Goal: Information Seeking & Learning: Find specific fact

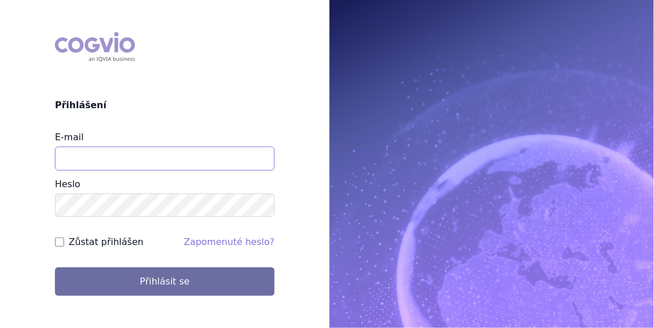
click at [76, 157] on input "E-mail" at bounding box center [165, 159] width 220 height 24
type input "jan.j.krivsky@gsk.com"
click at [56, 240] on input "Zůstat přihlášen" at bounding box center [59, 242] width 9 height 9
checkbox input "true"
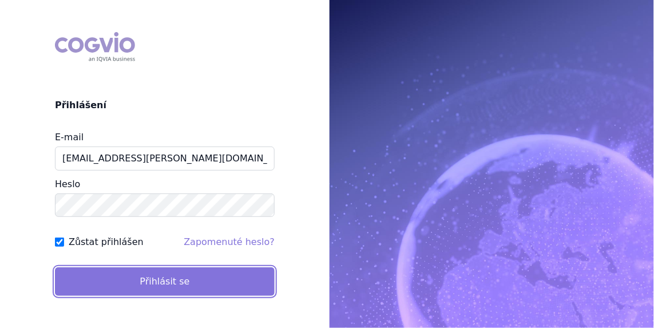
click at [160, 270] on button "Přihlásit se" at bounding box center [165, 281] width 220 height 29
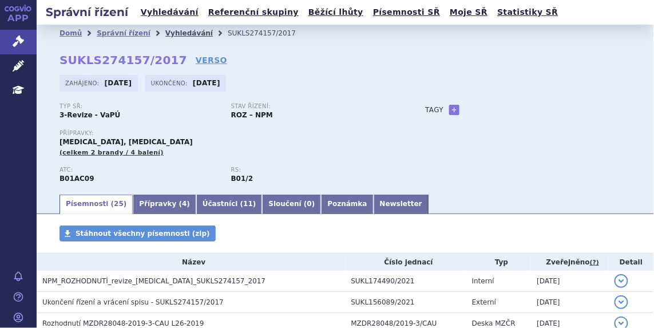
click at [165, 33] on link "Vyhledávání" at bounding box center [189, 33] width 48 height 8
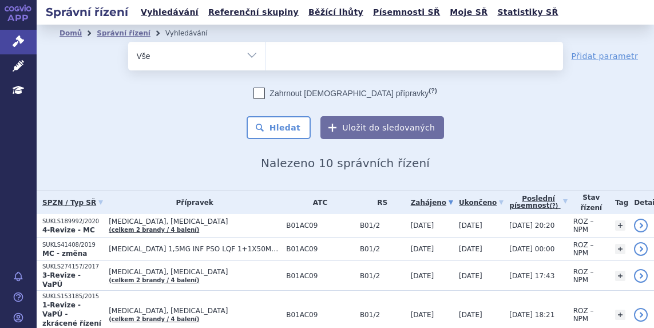
select select
type input "Nu"
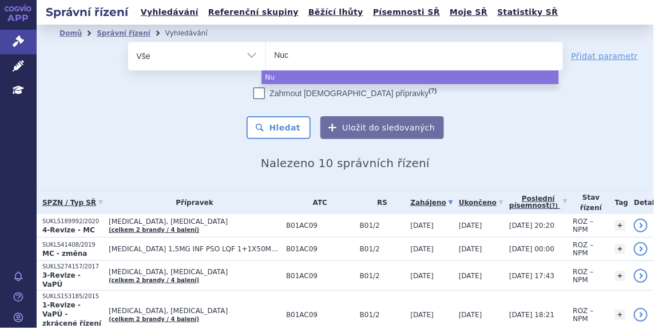
type input "Nuca"
type input "Nucal"
type input "Nucala"
select select "Nucala"
click at [275, 128] on button "Hledat" at bounding box center [279, 127] width 65 height 23
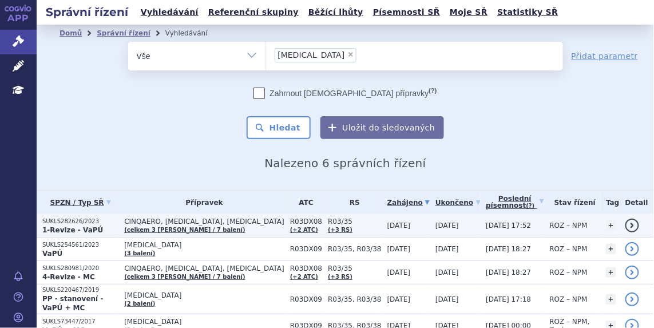
click at [62, 219] on p "SUKLS282626/2023" at bounding box center [80, 222] width 76 height 8
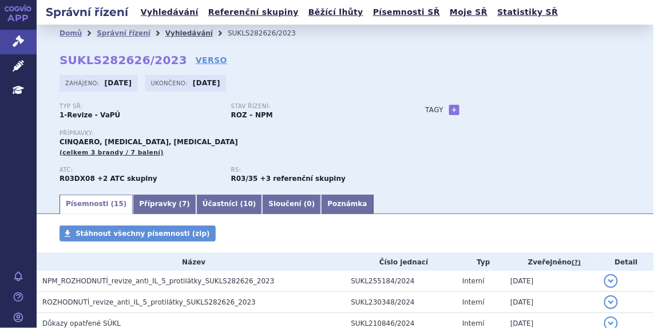
click at [169, 31] on link "Vyhledávání" at bounding box center [189, 33] width 48 height 8
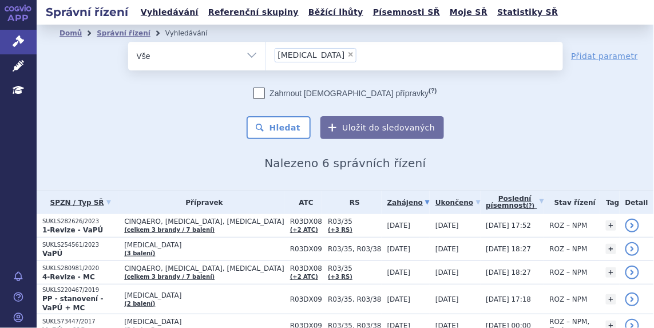
click at [348, 54] on span "×" at bounding box center [351, 54] width 7 height 7
click at [266, 54] on select "[MEDICAL_DATA]" at bounding box center [266, 55] width 1 height 29
select select
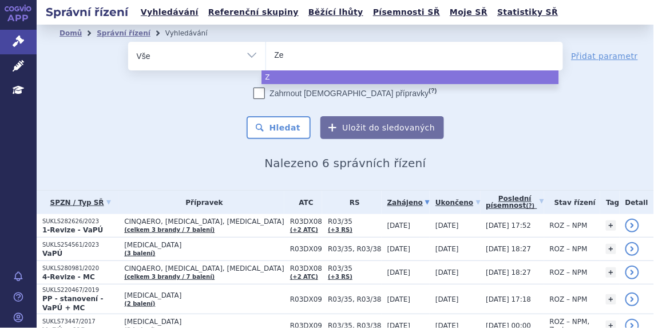
type input "Zej"
type input "Zeju"
type input "Zejul"
type input "[MEDICAL_DATA]"
select select "Zejula"
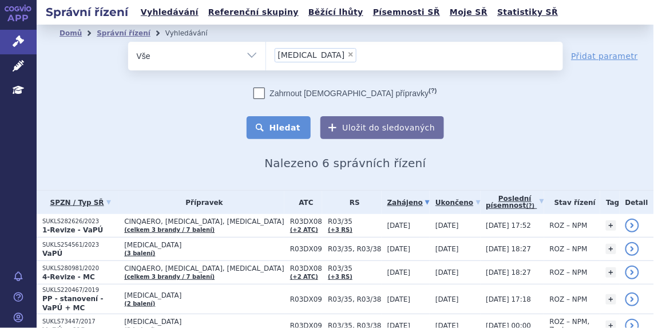
click at [287, 123] on button "Hledat" at bounding box center [279, 127] width 65 height 23
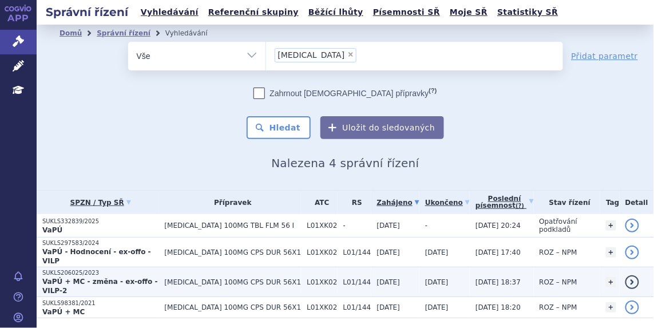
click at [144, 269] on p "SUKLS206025/2023" at bounding box center [100, 273] width 117 height 8
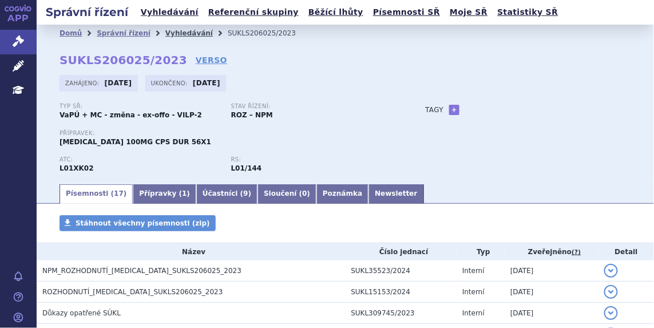
click at [170, 30] on link "Vyhledávání" at bounding box center [189, 33] width 48 height 8
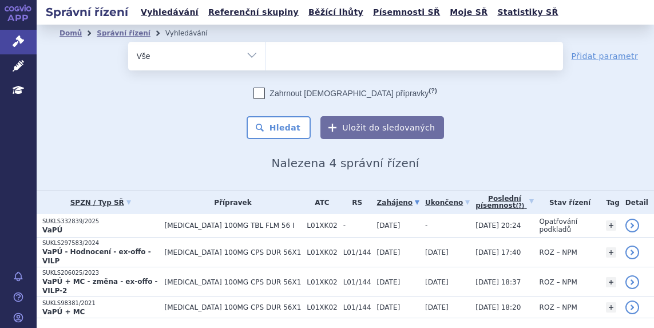
select select
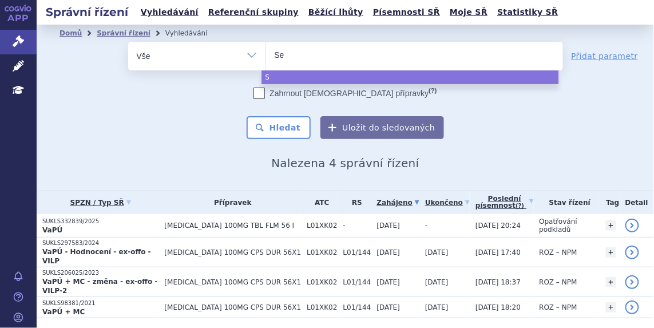
type input "Ser"
type input "Sere"
type input "Seret"
type input "Sereti"
type input "[MEDICAL_DATA]"
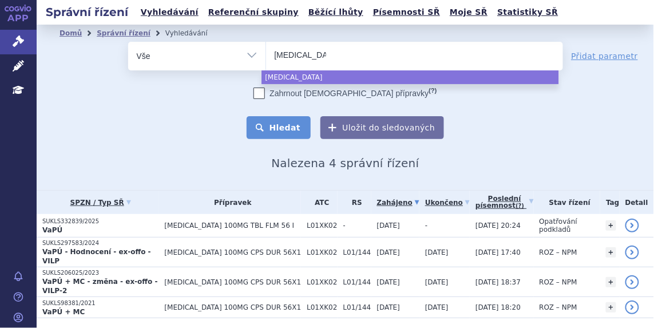
select select "[MEDICAL_DATA]"
click at [298, 121] on button "Hledat" at bounding box center [279, 127] width 65 height 23
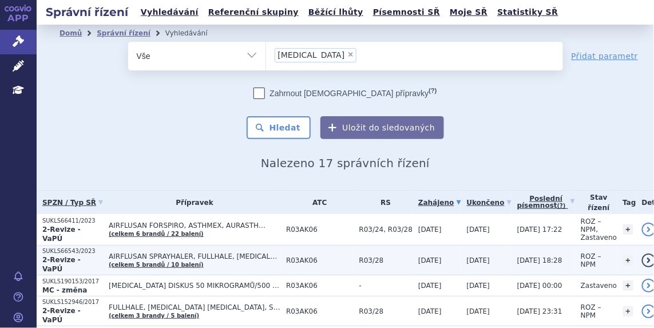
click at [77, 247] on p "SUKLS66543/2023" at bounding box center [72, 251] width 61 height 8
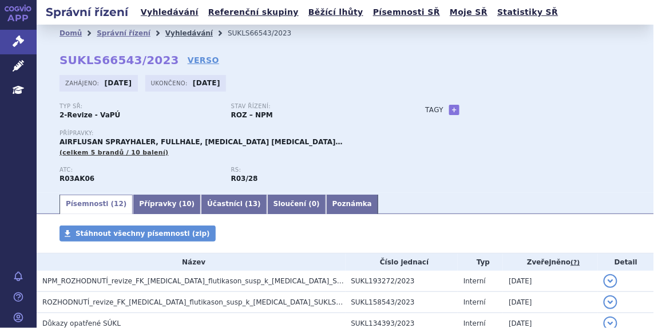
click at [168, 34] on link "Vyhledávání" at bounding box center [189, 33] width 48 height 8
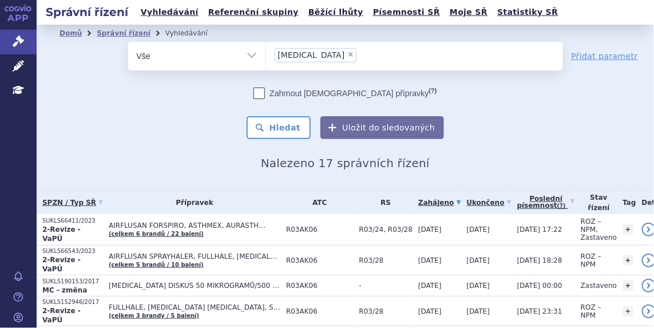
click at [348, 53] on span "×" at bounding box center [351, 54] width 7 height 7
click at [266, 53] on select "[MEDICAL_DATA]" at bounding box center [266, 55] width 1 height 29
select select
type input "Se"
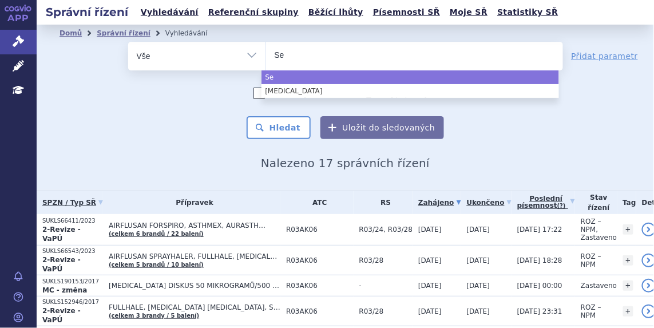
type input "Ser"
type input "Sero"
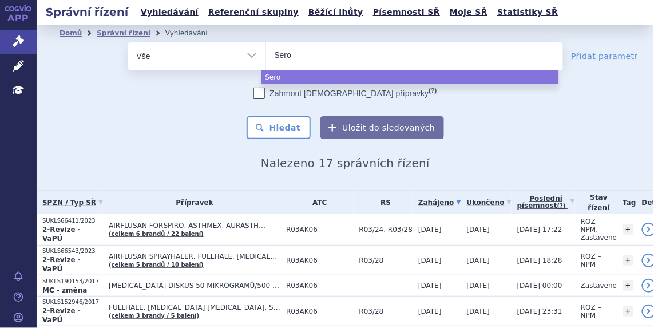
type input "Serox"
type input "Seroxa"
type input "Seroxat"
select select "Seroxat"
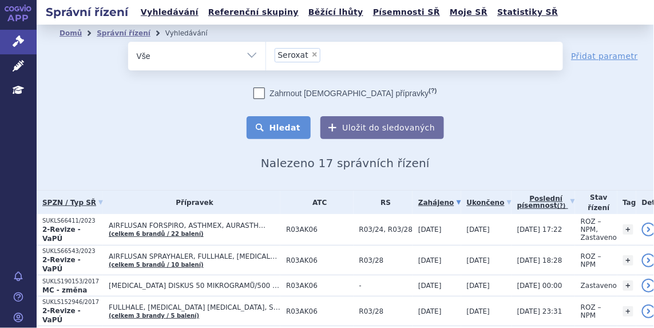
click at [287, 127] on button "Hledat" at bounding box center [279, 127] width 65 height 23
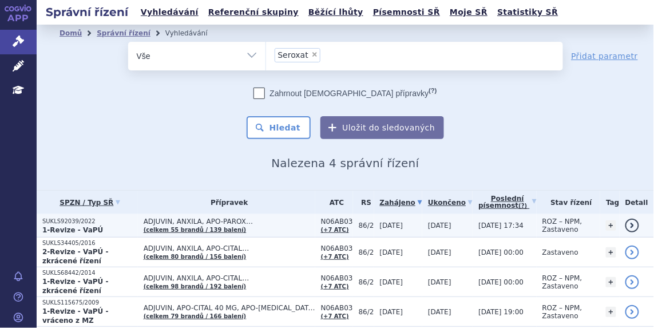
click at [70, 218] on p "SUKLS92039/2022" at bounding box center [90, 222] width 96 height 8
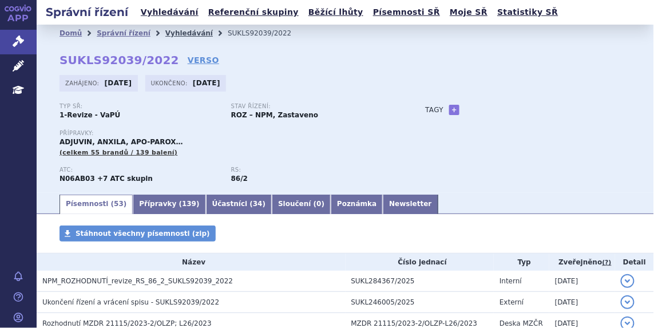
click at [174, 33] on link "Vyhledávání" at bounding box center [189, 33] width 48 height 8
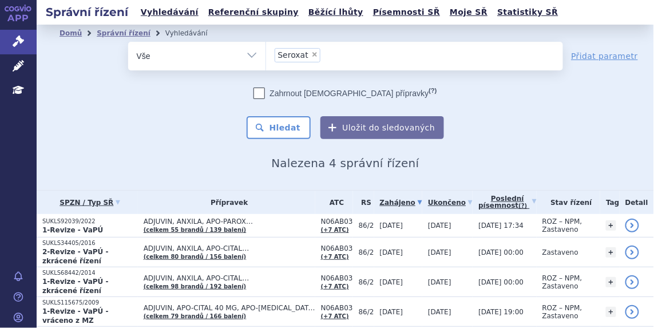
click at [311, 53] on span "×" at bounding box center [314, 54] width 7 height 7
click at [266, 53] on select "Seroxat" at bounding box center [266, 55] width 1 height 29
select select
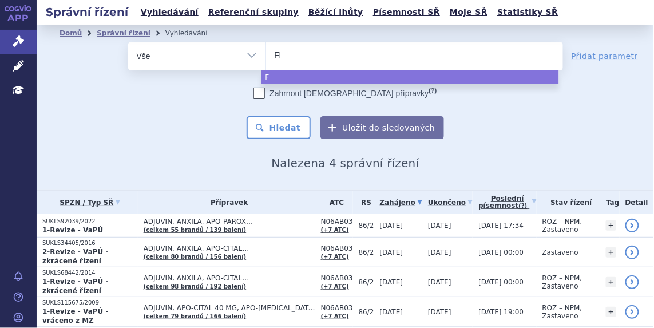
type input "Flo"
type input "Flol"
type input "Flola"
type input "[MEDICAL_DATA]"
select select "Flolan"
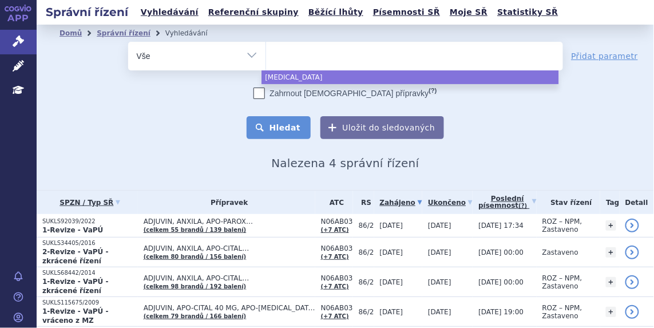
click at [286, 129] on button "Hledat" at bounding box center [279, 127] width 65 height 23
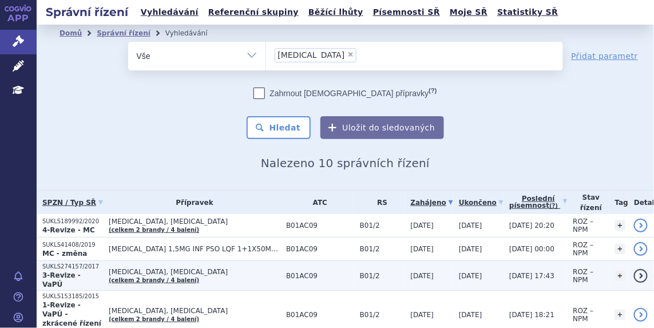
click at [73, 265] on p "SUKLS274157/2017" at bounding box center [72, 267] width 61 height 8
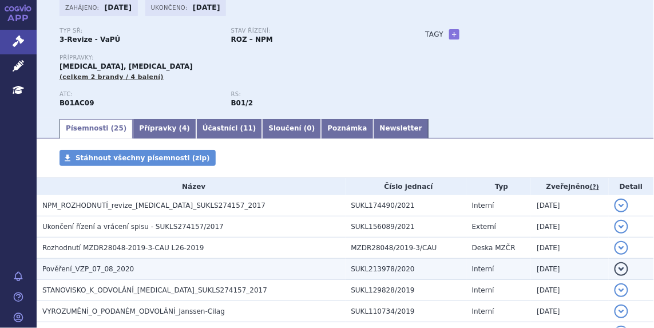
scroll to position [86, 0]
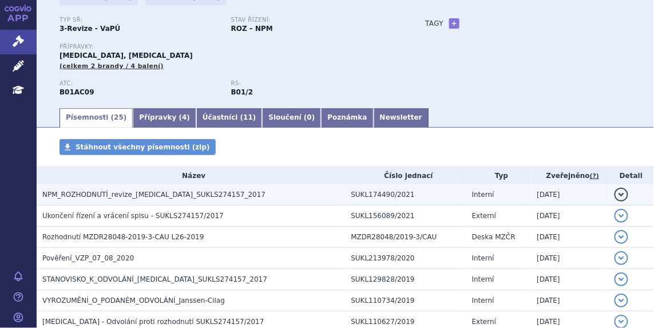
click at [94, 198] on span "NPM_ROZHODNUTÍ_revize_[MEDICAL_DATA]_SUKLS274157_2017" at bounding box center [153, 195] width 223 height 8
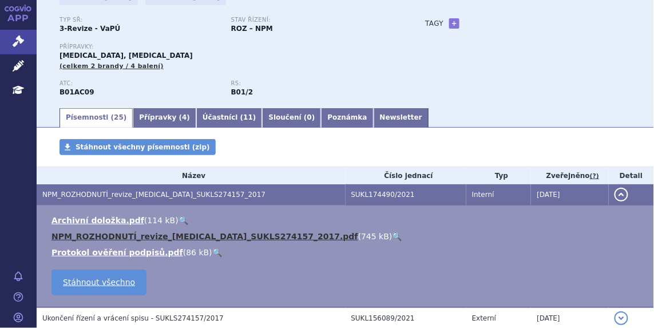
click at [101, 240] on link "NPM_ROZHODNUTÍ_revize_[MEDICAL_DATA]_SUKLS274157_2017.pdf" at bounding box center [205, 236] width 307 height 9
